Goal: Information Seeking & Learning: Learn about a topic

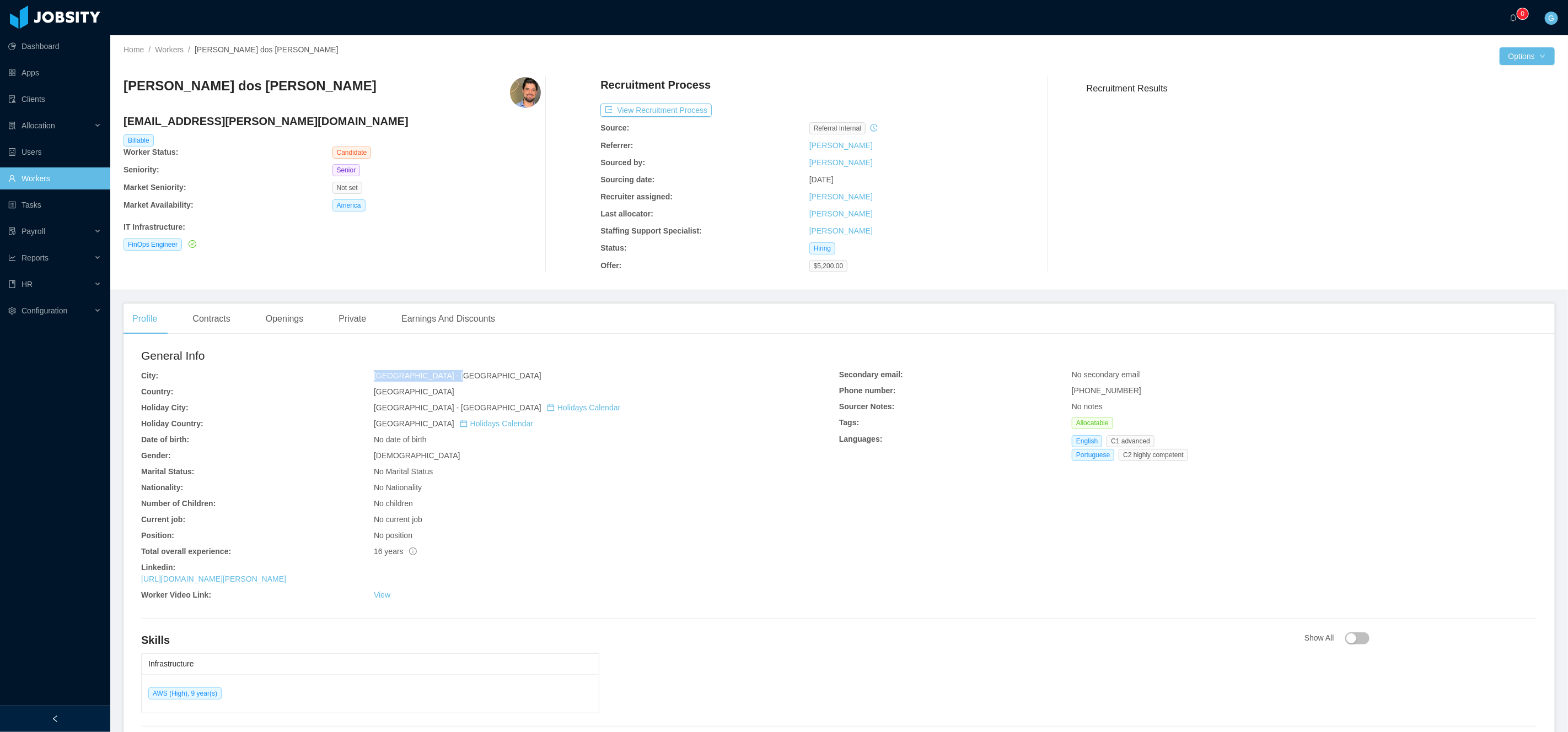
drag, startPoint x: 365, startPoint y: 374, endPoint x: 479, endPoint y: 378, distance: 114.1
click at [479, 378] on div "General Info City: São Paulo - São Paulo Country: Brazil Holiday City: São Paul…" at bounding box center [490, 476] width 698 height 259
copy div "São Paulo - São Paulo"
